Goal: Find specific page/section: Find specific page/section

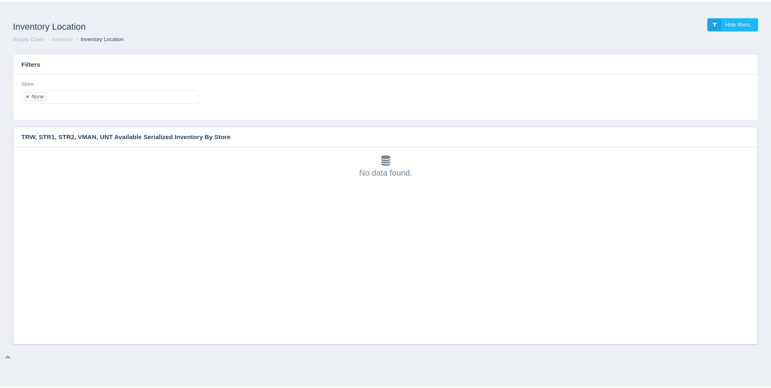
scroll to position [2, 0]
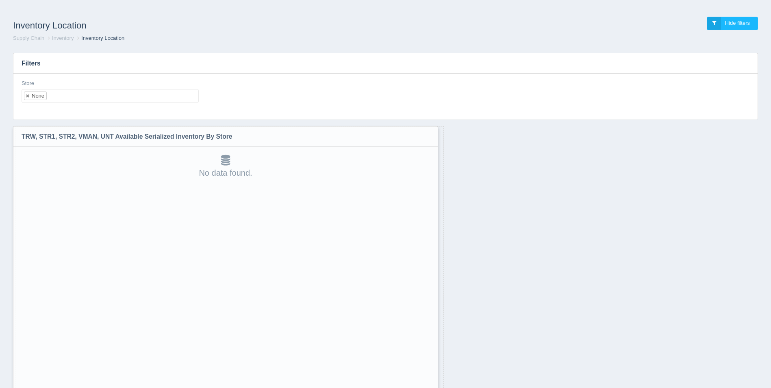
drag, startPoint x: 755, startPoint y: 342, endPoint x: 432, endPoint y: 409, distance: 330.3
click at [432, 387] on html "Inventory Location Hide filters Supply Chain Inventory Inventory Location Filte…" at bounding box center [385, 215] width 771 height 430
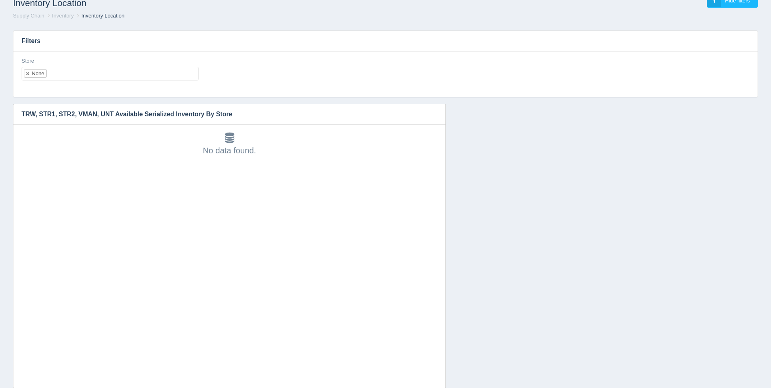
scroll to position [42, 0]
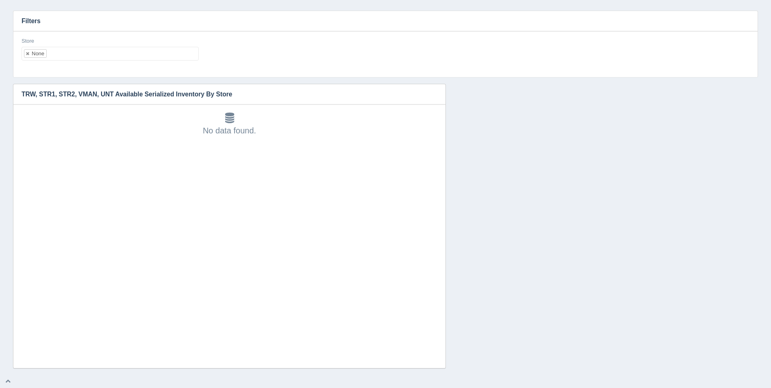
click at [90, 55] on ul "None" at bounding box center [110, 54] width 177 height 14
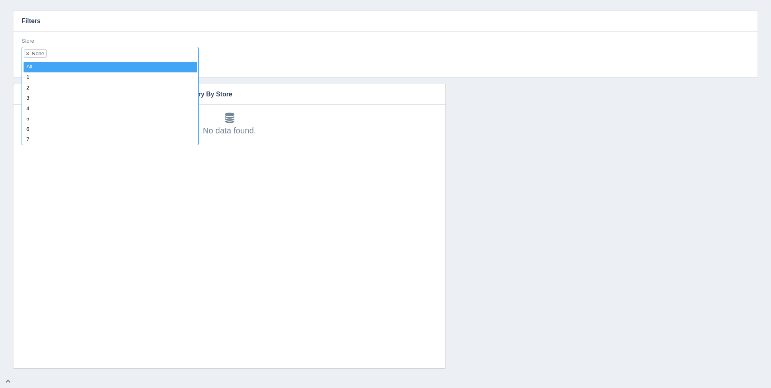
select select
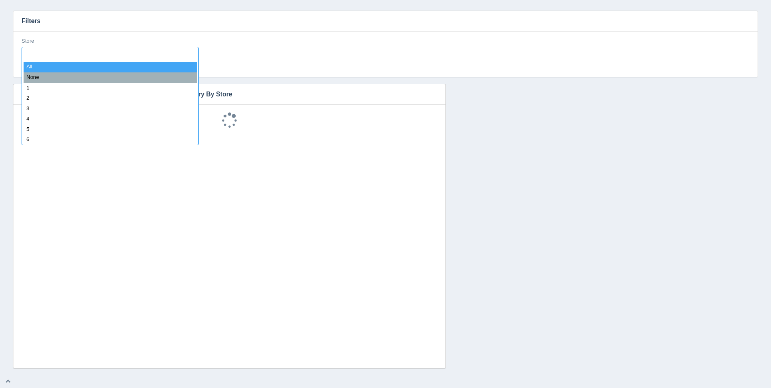
scroll to position [7, 0]
type input "8"
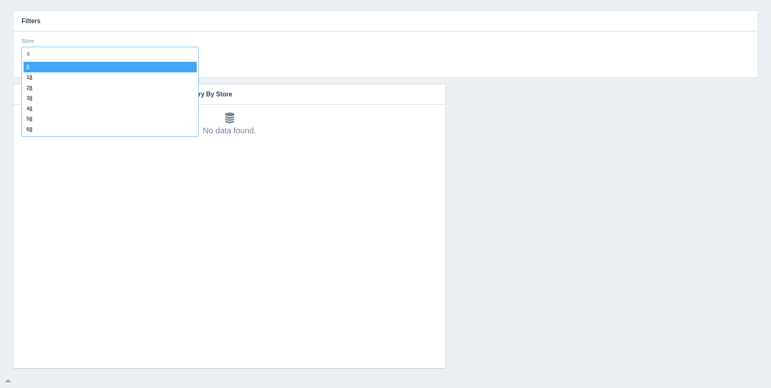
select select "8"
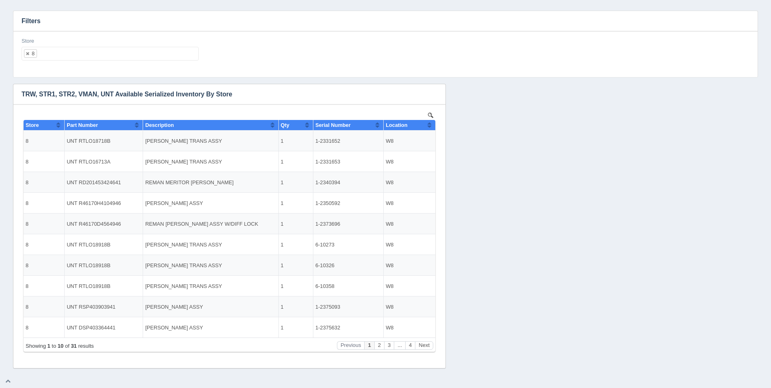
scroll to position [0, 0]
click at [430, 126] on button "Sort column ascending" at bounding box center [429, 125] width 5 height 10
click at [430, 126] on button "Sort column descending" at bounding box center [429, 125] width 5 height 10
click at [89, 50] on ul "8" at bounding box center [110, 54] width 177 height 14
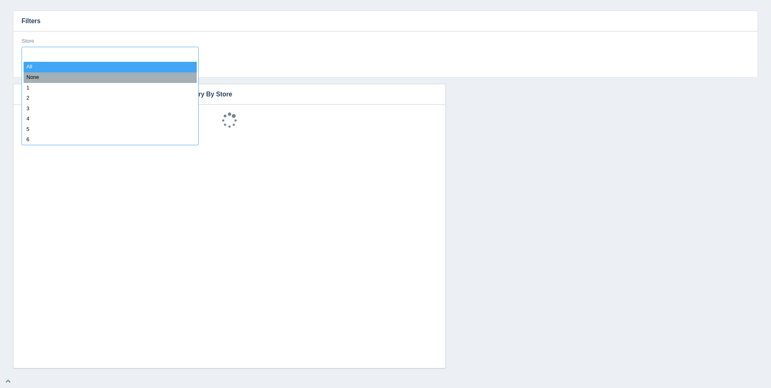
select select
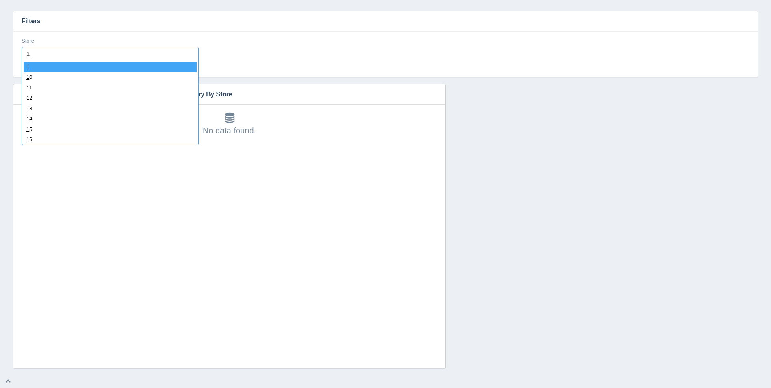
type input "11"
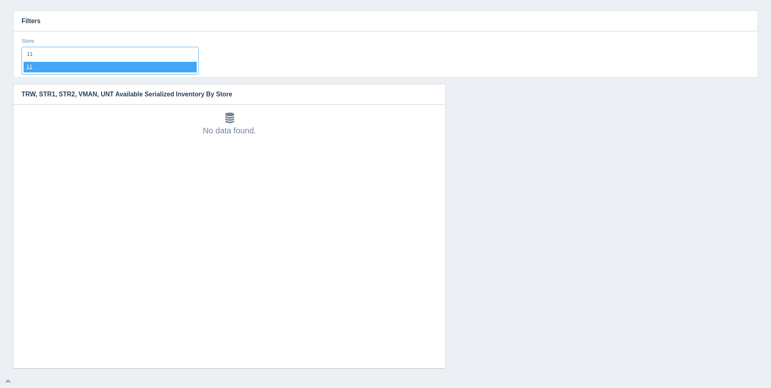
select select "11"
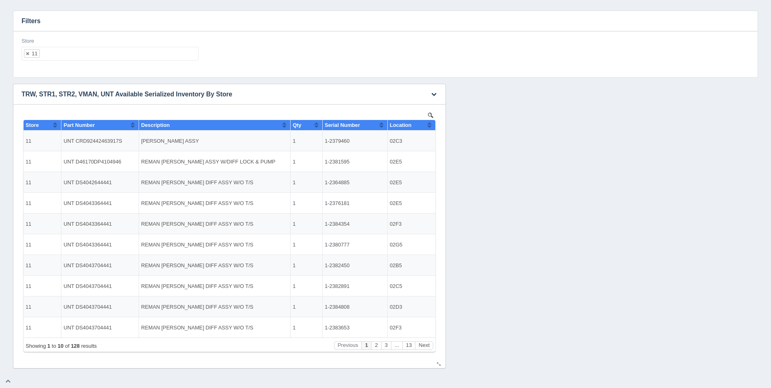
click at [430, 125] on button "Sort column ascending" at bounding box center [429, 125] width 5 height 10
click at [430, 125] on button "Sort column descending" at bounding box center [429, 125] width 5 height 10
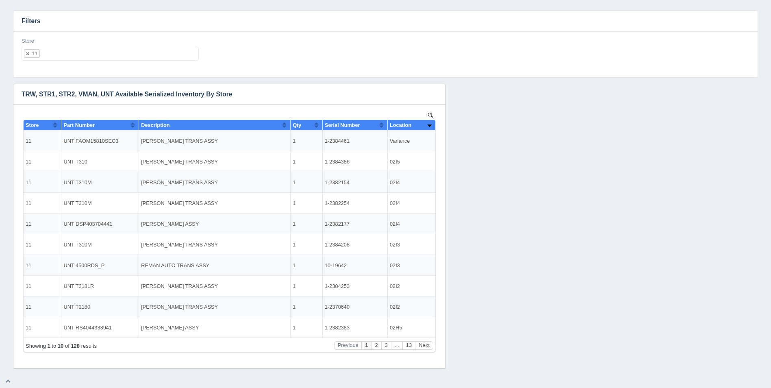
click at [80, 51] on ul "11" at bounding box center [110, 54] width 177 height 14
select select
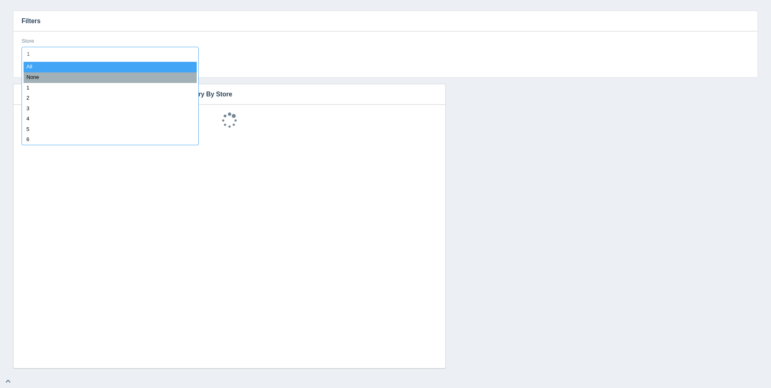
type input "12"
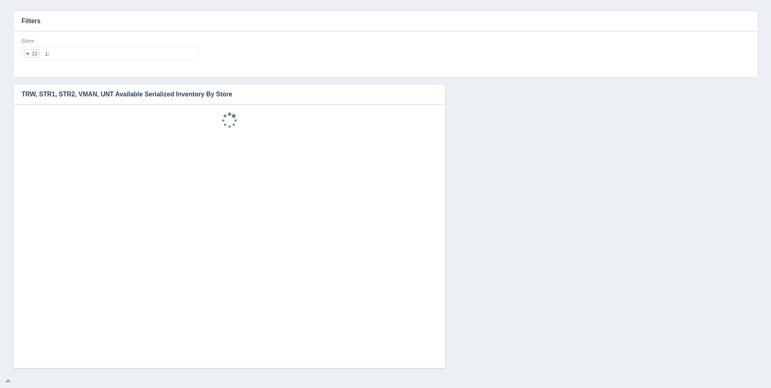
select select "12"
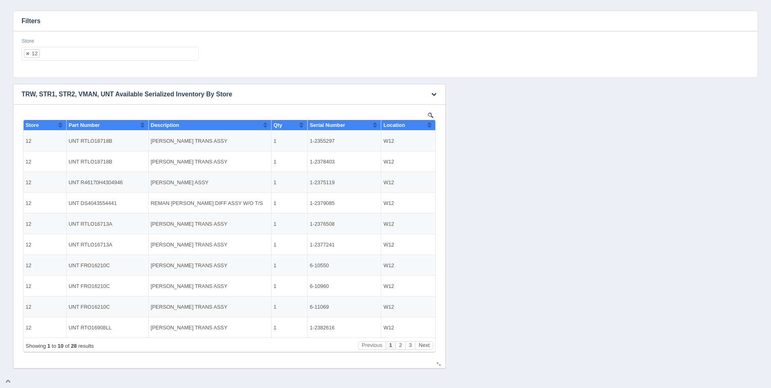
click at [431, 124] on button "Sort column ascending" at bounding box center [429, 125] width 5 height 10
click at [431, 124] on button "Sort column descending" at bounding box center [429, 125] width 5 height 10
click at [151, 58] on ul "12" at bounding box center [110, 54] width 177 height 14
select select
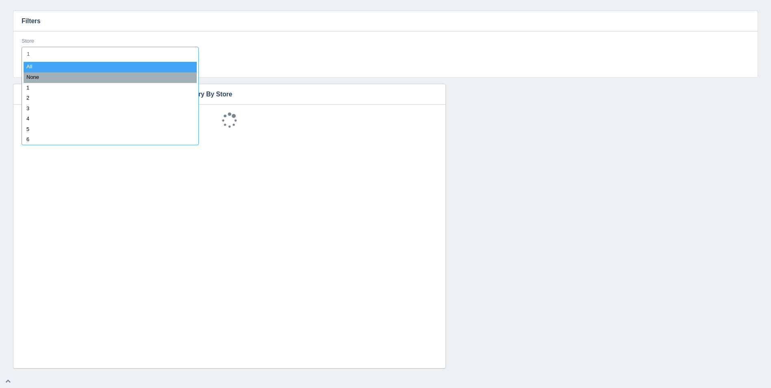
type input "13"
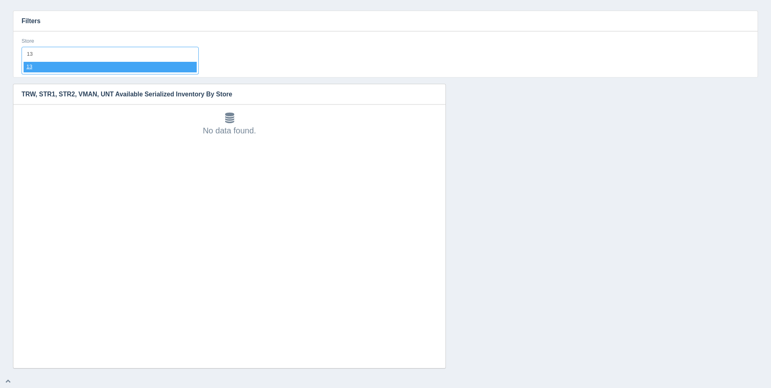
select select "13"
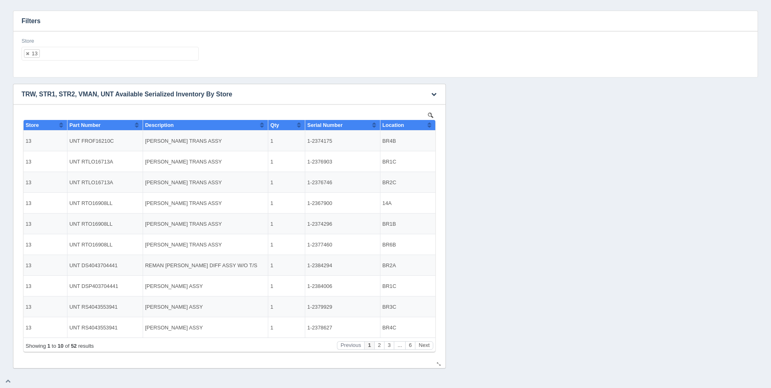
click at [432, 126] on th "Location" at bounding box center [407, 125] width 55 height 11
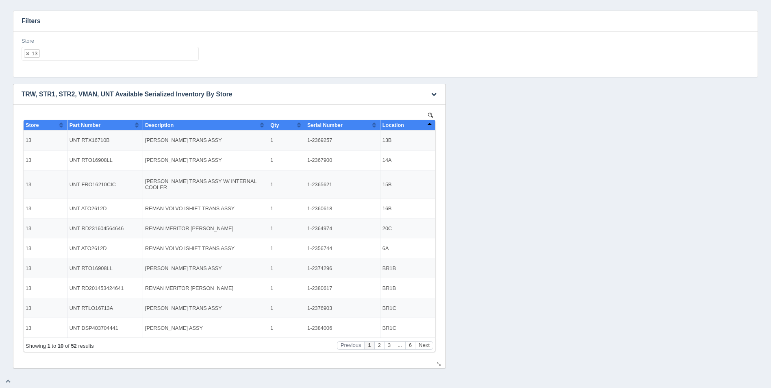
click at [432, 126] on th "Location" at bounding box center [407, 125] width 55 height 11
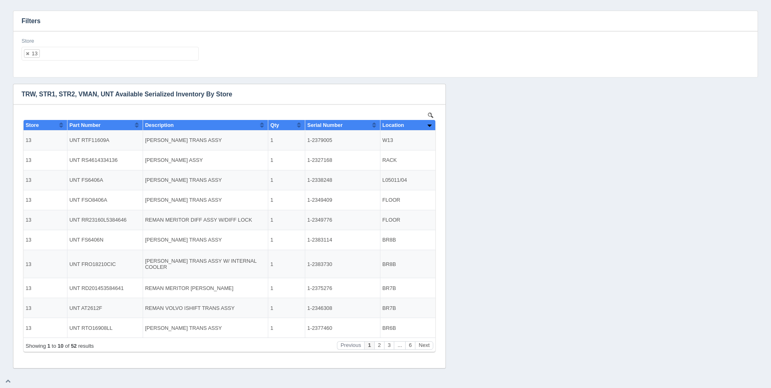
click at [112, 52] on ul "13" at bounding box center [110, 54] width 177 height 14
select select
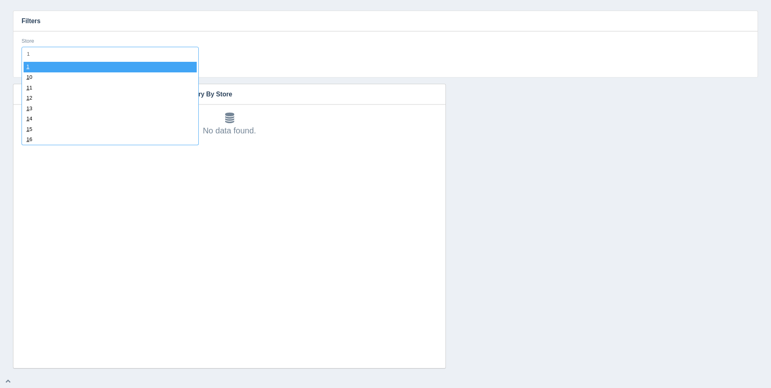
type input "14"
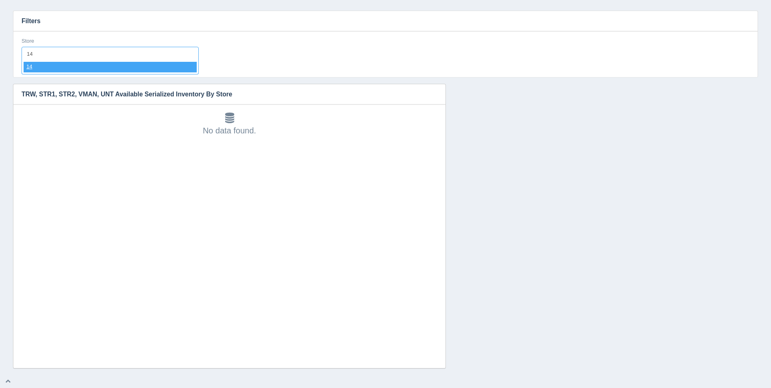
select select "14"
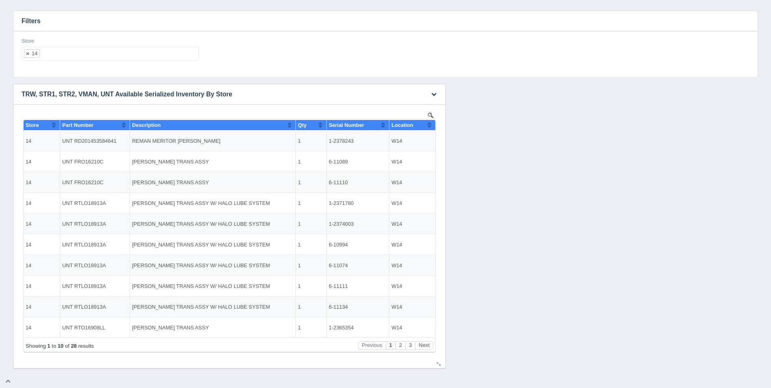
click at [433, 124] on th "Location" at bounding box center [412, 125] width 46 height 11
click at [122, 52] on ul "14" at bounding box center [110, 54] width 177 height 14
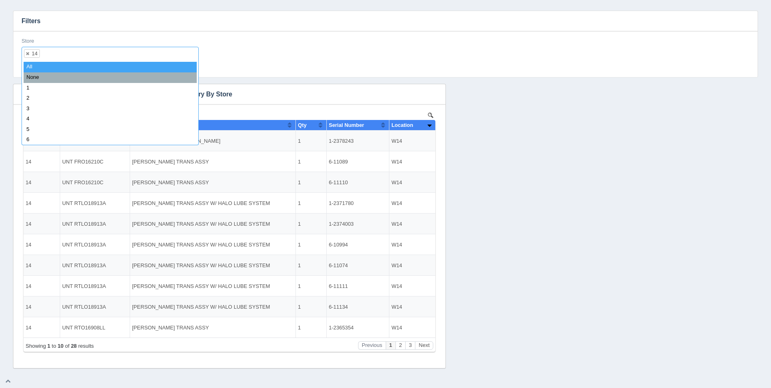
select select
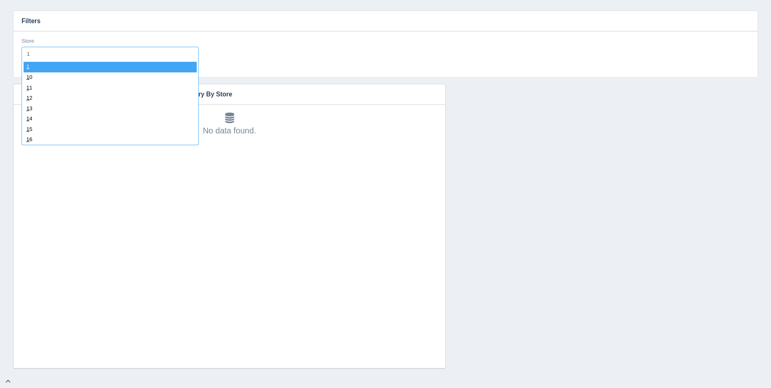
type input "15"
select select "15"
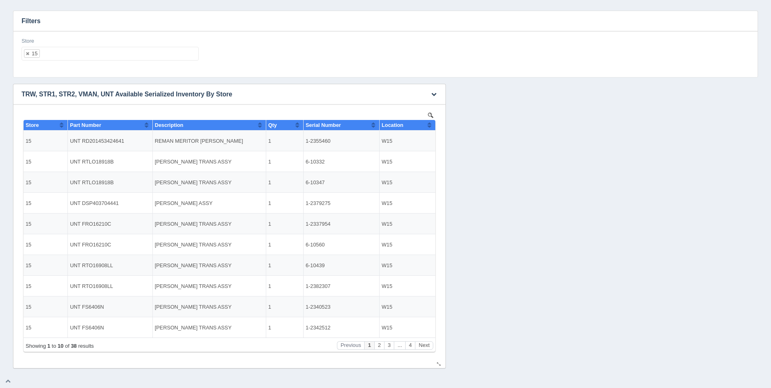
click at [431, 123] on button "Sort column ascending" at bounding box center [429, 125] width 5 height 10
click at [431, 123] on button "Sort column descending" at bounding box center [429, 125] width 5 height 10
click at [99, 43] on div "Store 15 All None 1 2 3 4 5 6 7 8 9 10 11 12 13 14 15 16 17 18 19 20 21 22 23 2…" at bounding box center [110, 49] width 177 height 24
click at [107, 51] on ul "15" at bounding box center [110, 54] width 177 height 14
select select
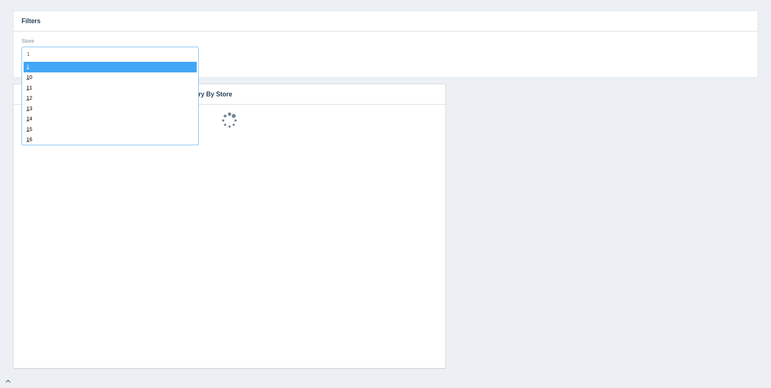
type input "16"
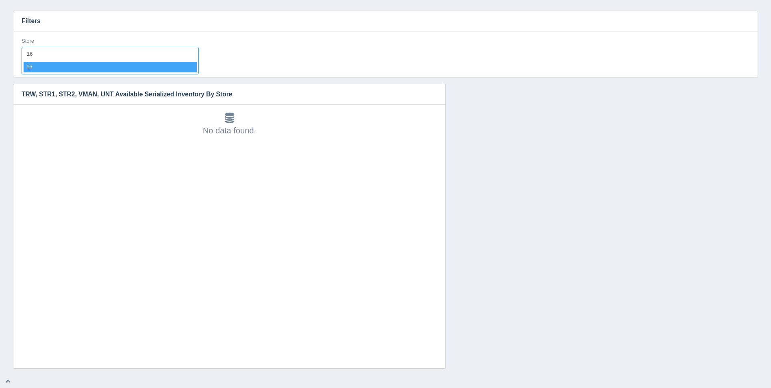
select select "16"
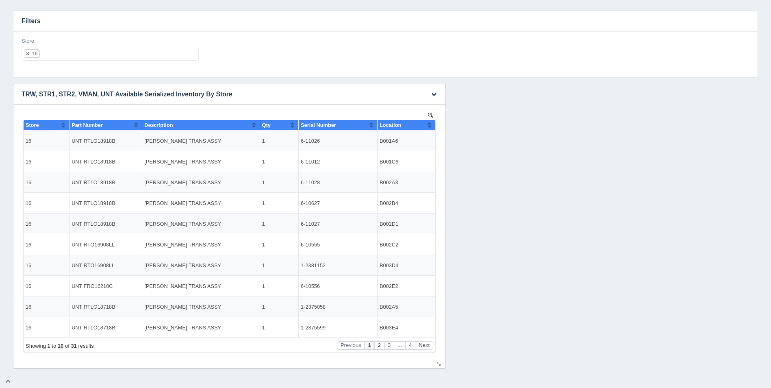
click at [430, 126] on button "Sort column ascending" at bounding box center [429, 125] width 5 height 10
click at [430, 126] on button "Sort column descending" at bounding box center [429, 125] width 5 height 10
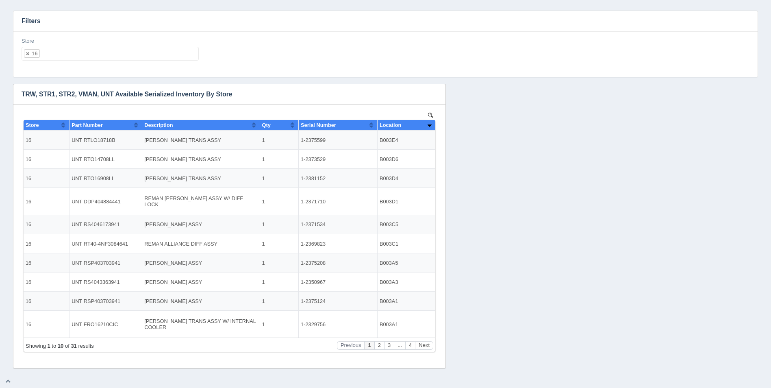
click at [111, 51] on ul "16" at bounding box center [110, 54] width 177 height 14
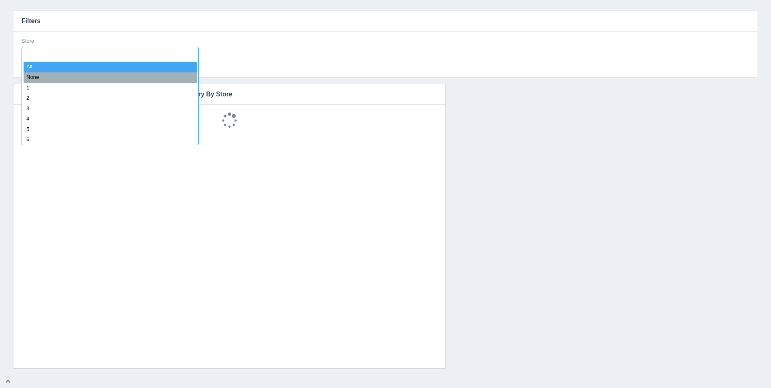
select select
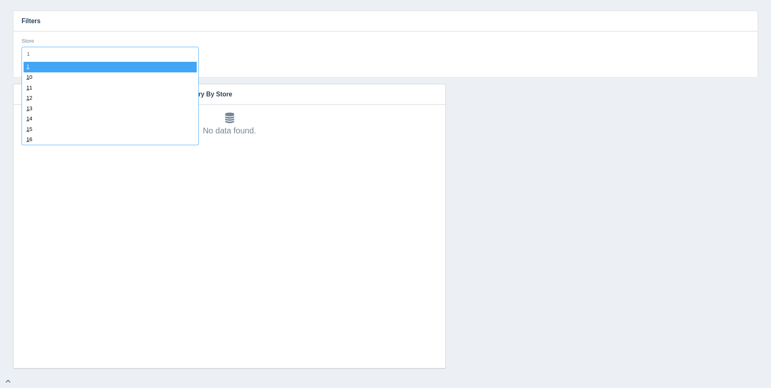
type input "17"
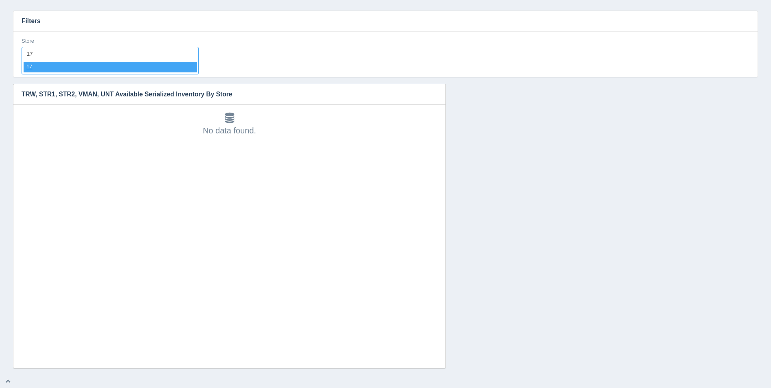
select select "17"
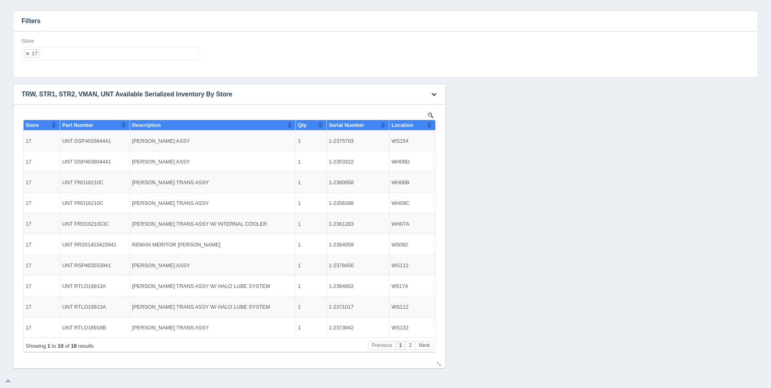
click at [428, 129] on button "Sort column ascending" at bounding box center [429, 125] width 5 height 10
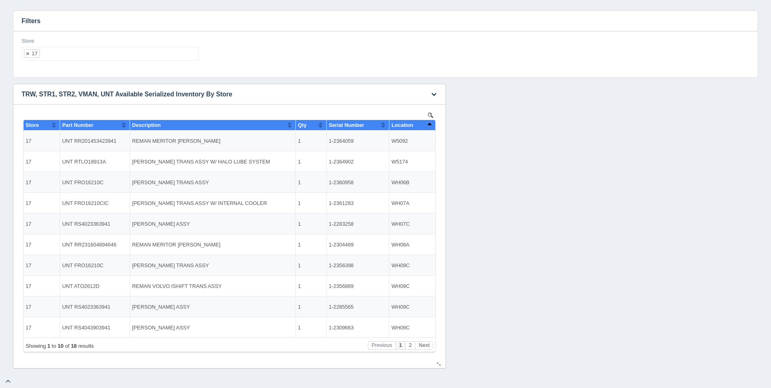
click at [430, 127] on button "Sort column descending" at bounding box center [429, 125] width 5 height 10
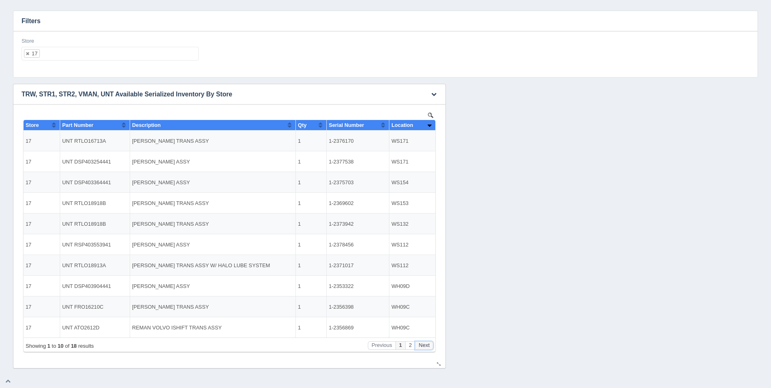
click at [428, 343] on button "Next" at bounding box center [424, 345] width 18 height 9
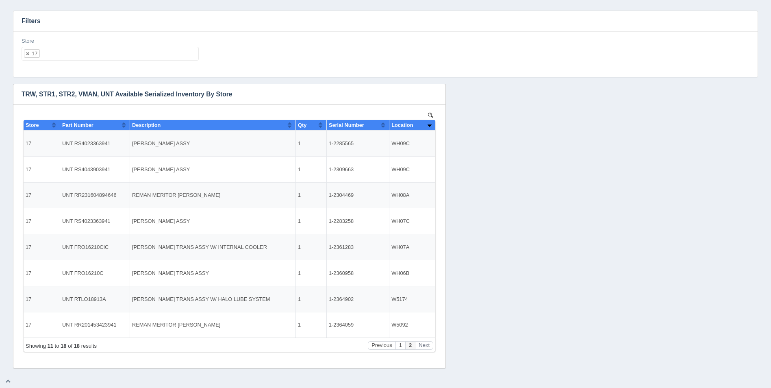
click at [86, 56] on ul "17" at bounding box center [110, 54] width 177 height 14
select select
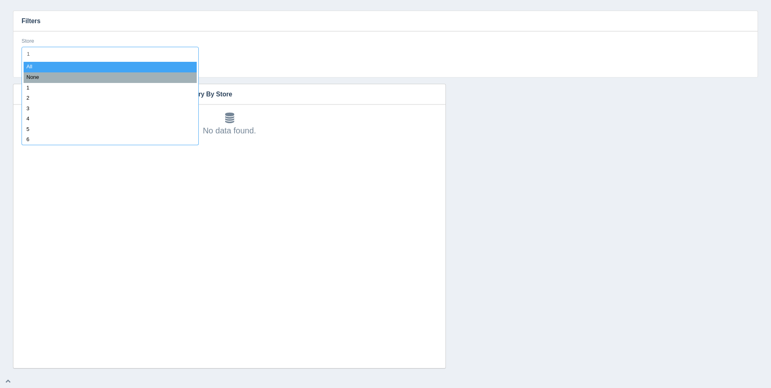
type input "18"
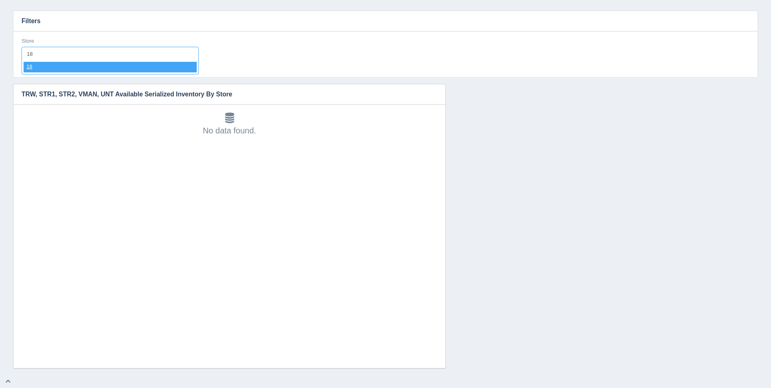
select select "18"
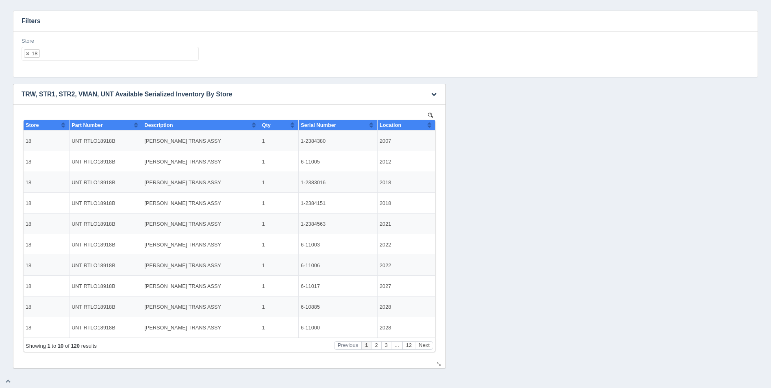
click at [430, 126] on button "Sort column ascending" at bounding box center [429, 125] width 5 height 10
click at [430, 126] on button "Sort column descending" at bounding box center [429, 125] width 5 height 10
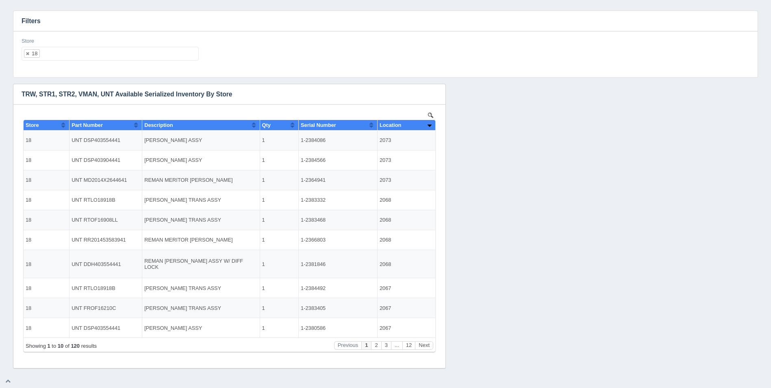
click at [120, 55] on ul "18" at bounding box center [110, 54] width 177 height 14
select select
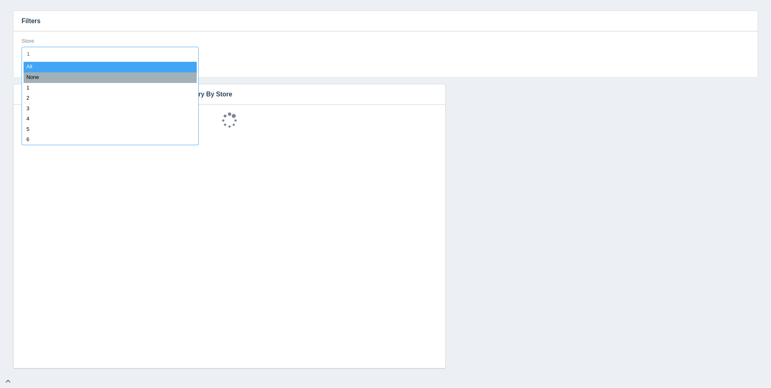
type input "19"
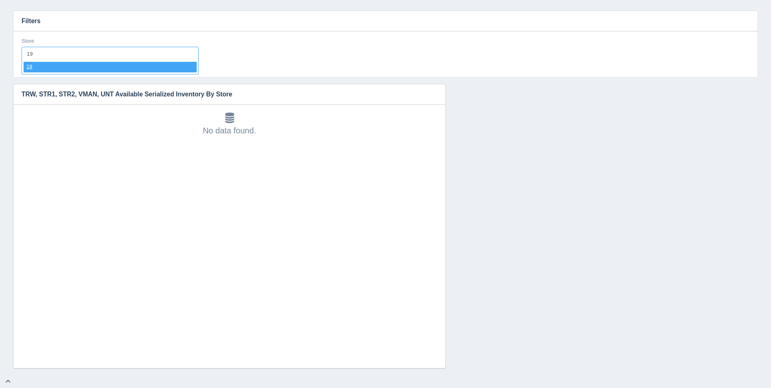
select select "19"
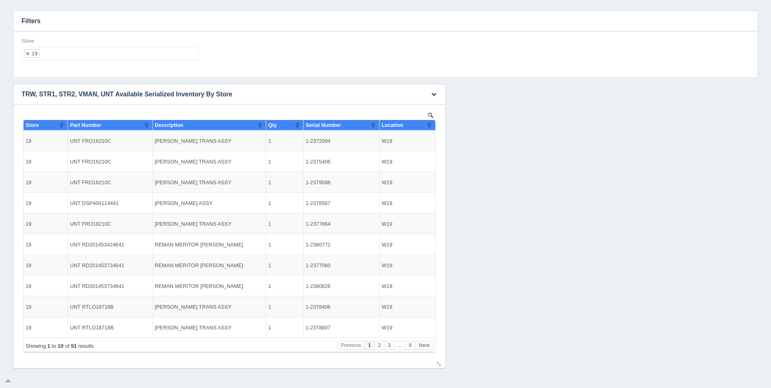
click at [432, 127] on th "Location" at bounding box center [408, 125] width 56 height 11
click at [431, 125] on button "Sort column descending" at bounding box center [429, 125] width 5 height 10
click at [113, 52] on ul "19" at bounding box center [110, 54] width 177 height 14
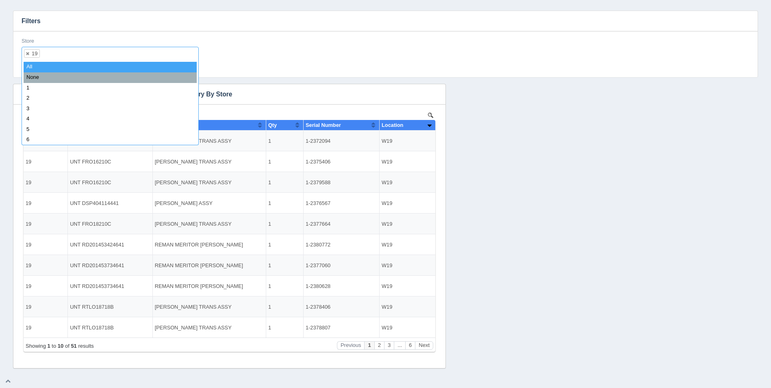
select select
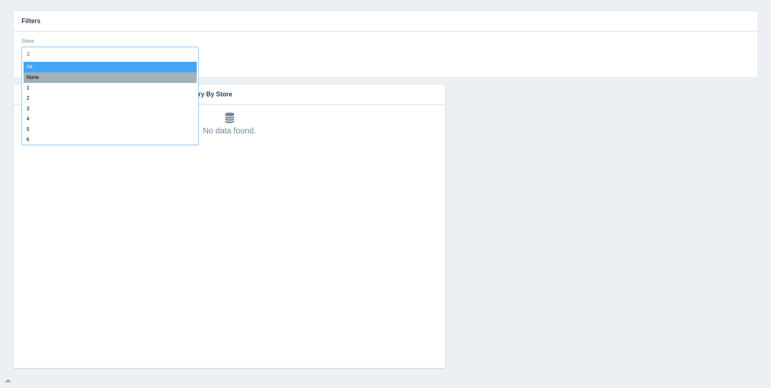
type input "20"
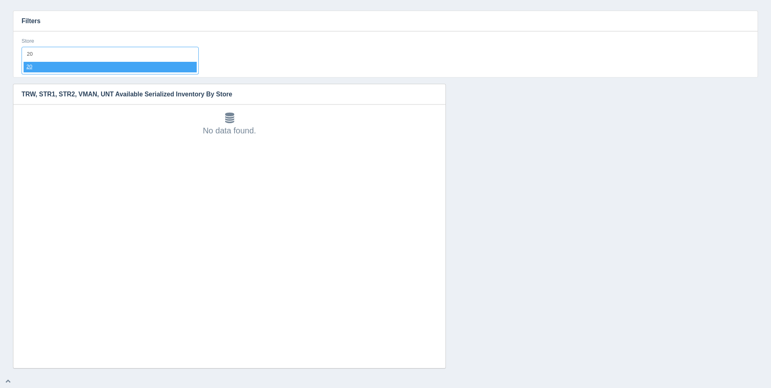
select select "20"
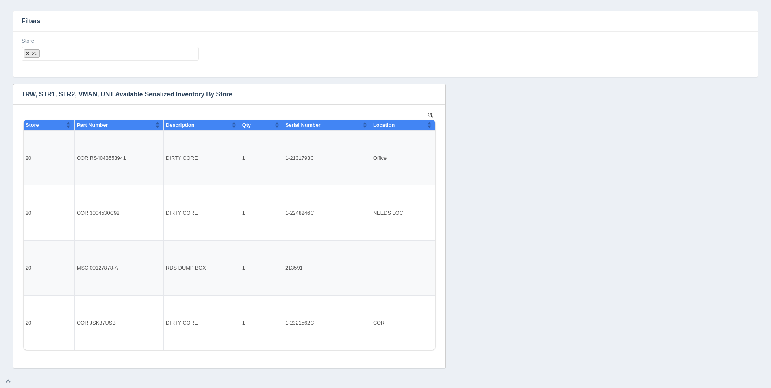
select select
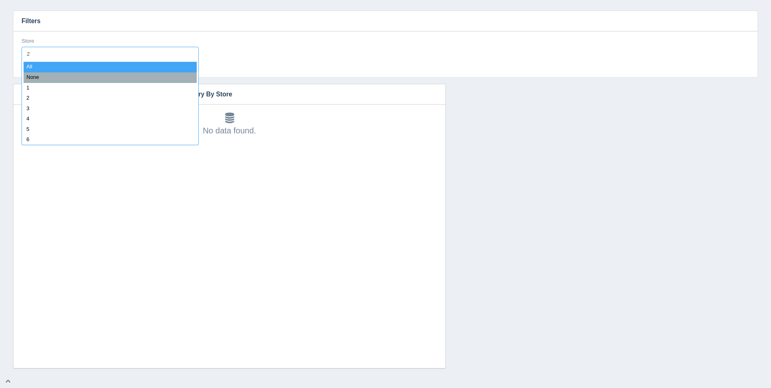
type input "21"
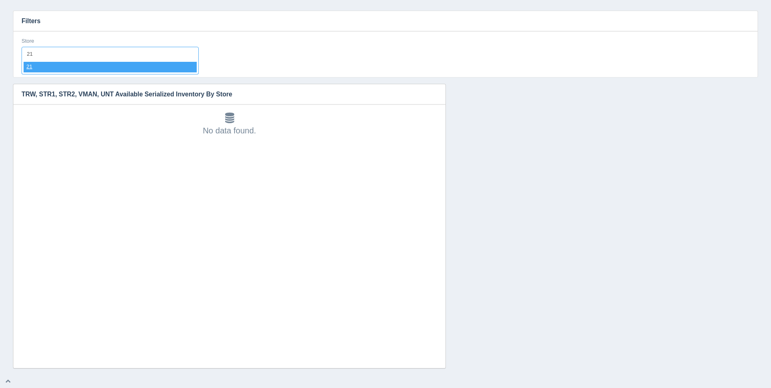
select select "21"
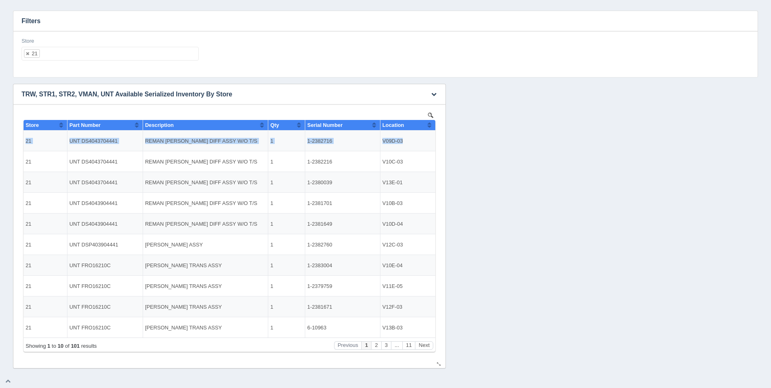
click at [433, 127] on table "Store Part Number Description Qty Serial Number Location 21 UNT DS4043704441 RE…" at bounding box center [230, 228] width 412 height 217
click at [432, 124] on button "Sort column ascending" at bounding box center [429, 125] width 5 height 10
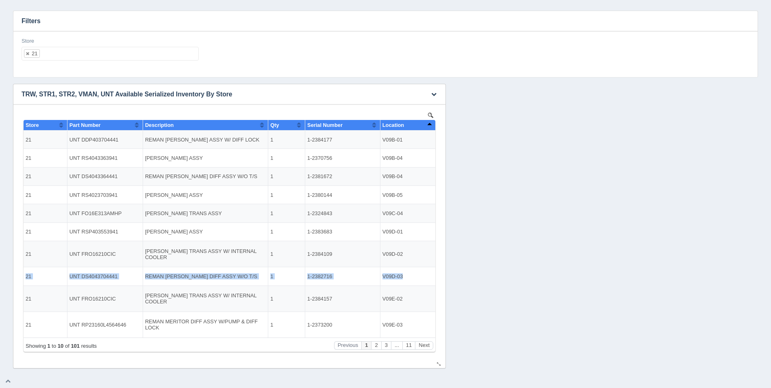
click at [432, 124] on button "Sort column descending" at bounding box center [429, 125] width 5 height 10
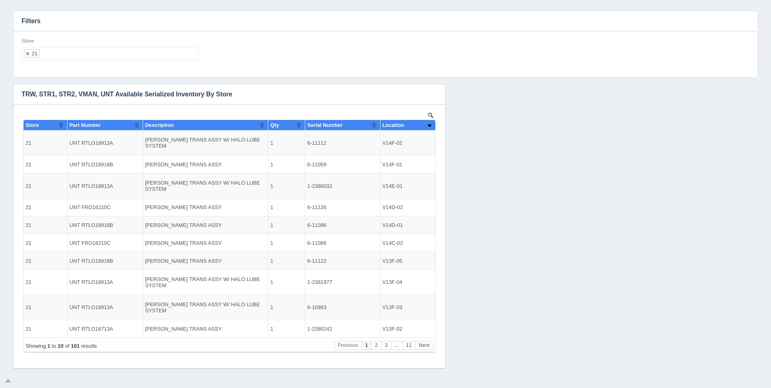
drag, startPoint x: 100, startPoint y: 61, endPoint x: 103, endPoint y: 55, distance: 6.6
click at [100, 60] on div "Store 21 All None 1 2 3 4 5 6 7 8 9 10 11 12 13 14 15 16 17 18 19 20 21 22 23 2…" at bounding box center [110, 52] width 184 height 30
drag, startPoint x: 103, startPoint y: 55, endPoint x: 98, endPoint y: 55, distance: 4.9
click at [103, 55] on ul "21" at bounding box center [110, 54] width 177 height 14
select select
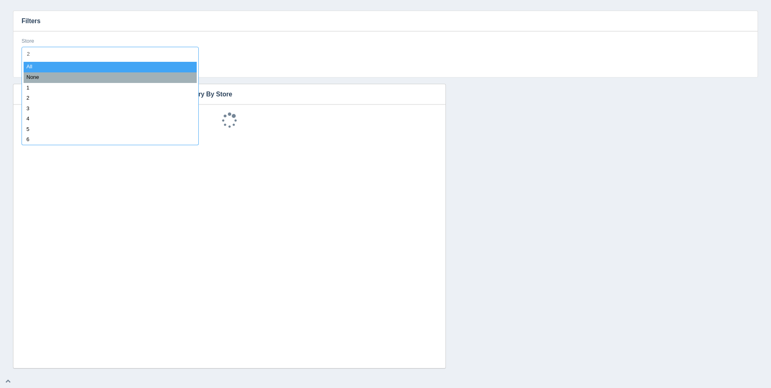
type input "22"
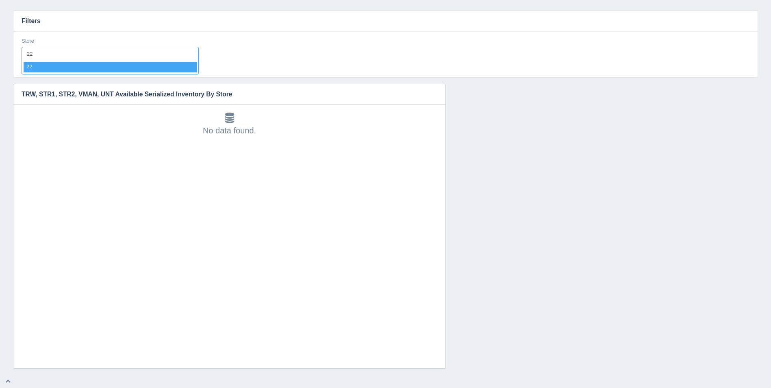
select select "22"
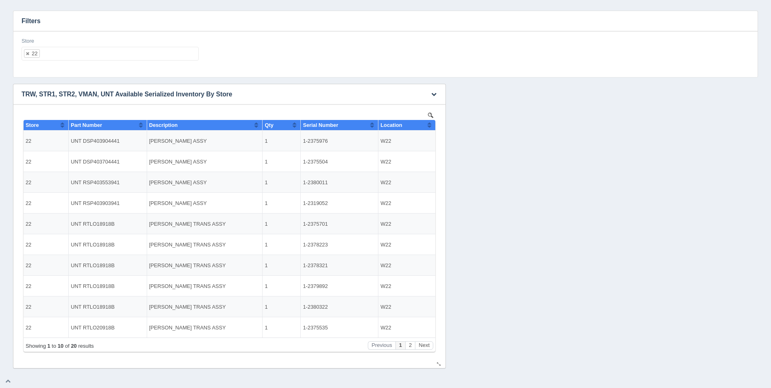
click at [433, 123] on th "Location" at bounding box center [406, 125] width 57 height 11
click at [431, 124] on button "Sort column descending" at bounding box center [429, 125] width 5 height 10
click at [152, 53] on ul "22" at bounding box center [110, 54] width 177 height 14
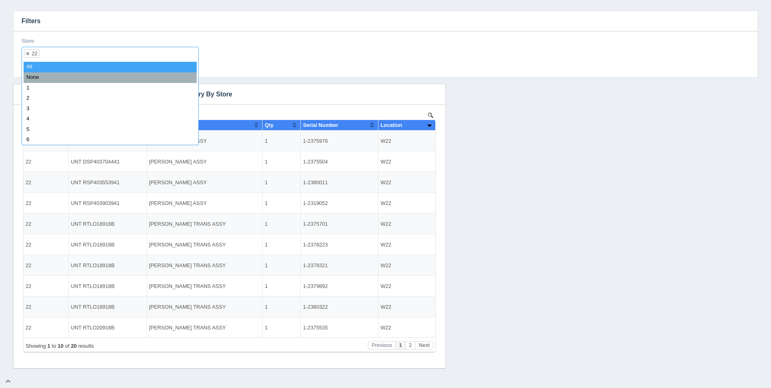
select select
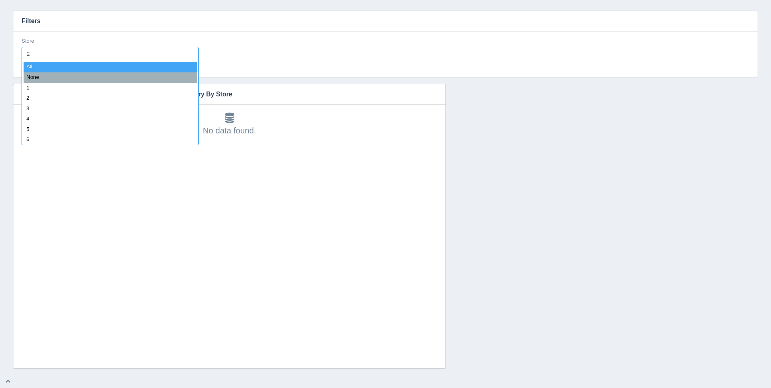
type input "23"
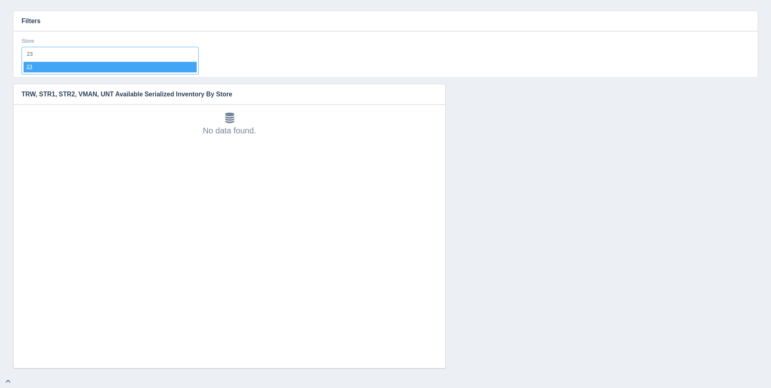
select select "23"
